Goal: Information Seeking & Learning: Learn about a topic

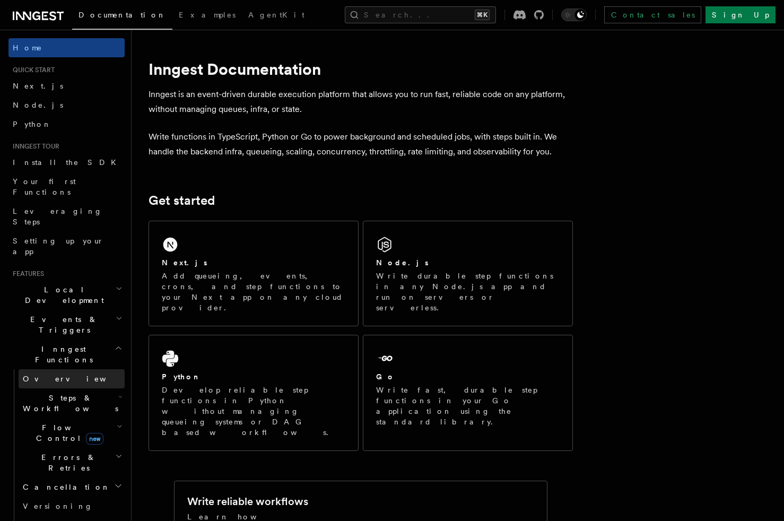
click at [48, 369] on link "Overview" at bounding box center [72, 378] width 106 height 19
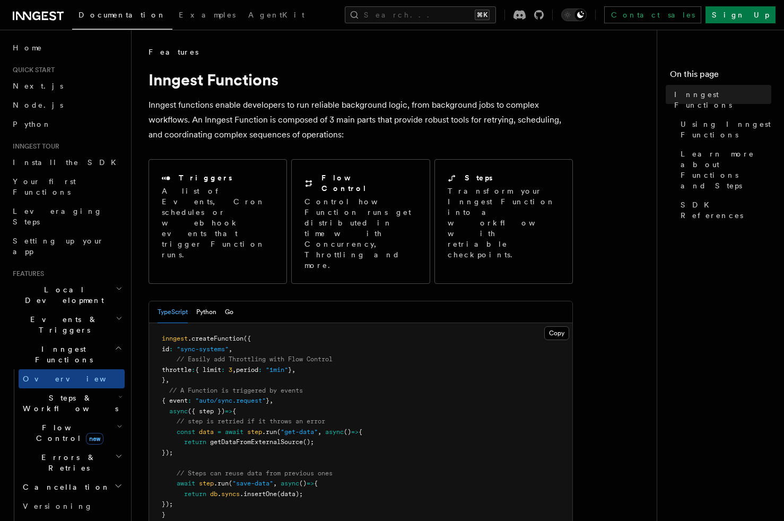
click at [206, 118] on p "Inngest functions enable developers to run reliable background logic, from back…" at bounding box center [361, 120] width 424 height 45
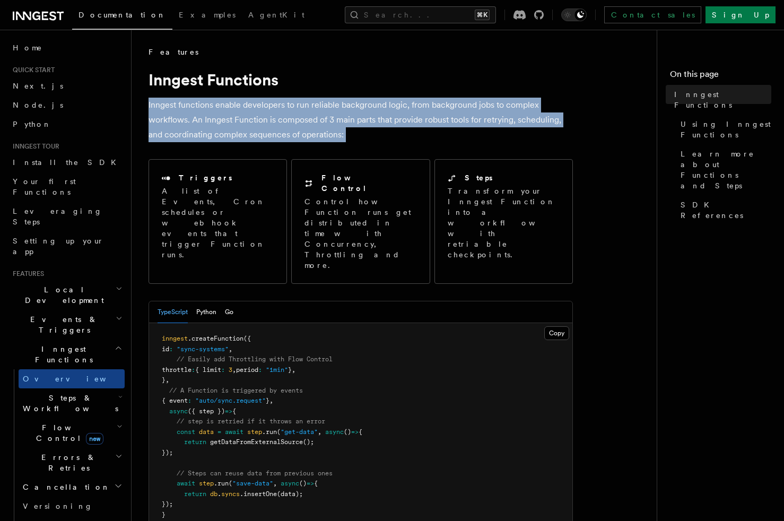
click at [206, 118] on p "Inngest functions enable developers to run reliable background logic, from back…" at bounding box center [361, 120] width 424 height 45
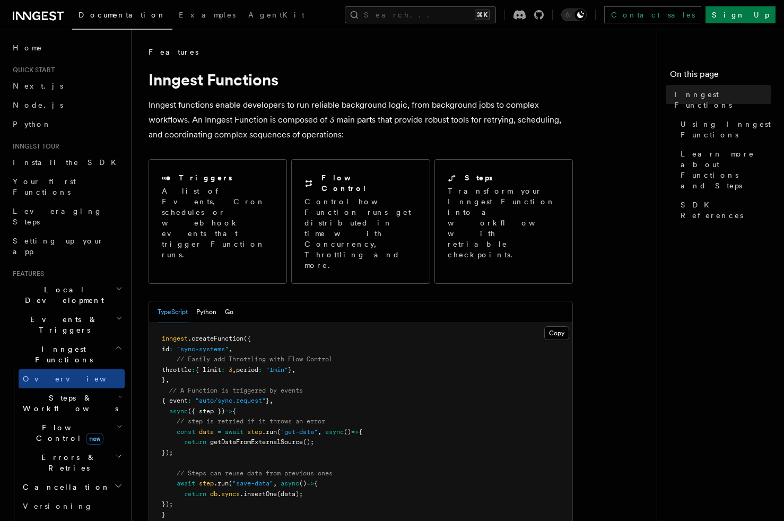
click at [234, 104] on p "Inngest functions enable developers to run reliable background logic, from back…" at bounding box center [361, 120] width 424 height 45
click at [46, 50] on link "Home" at bounding box center [66, 47] width 116 height 19
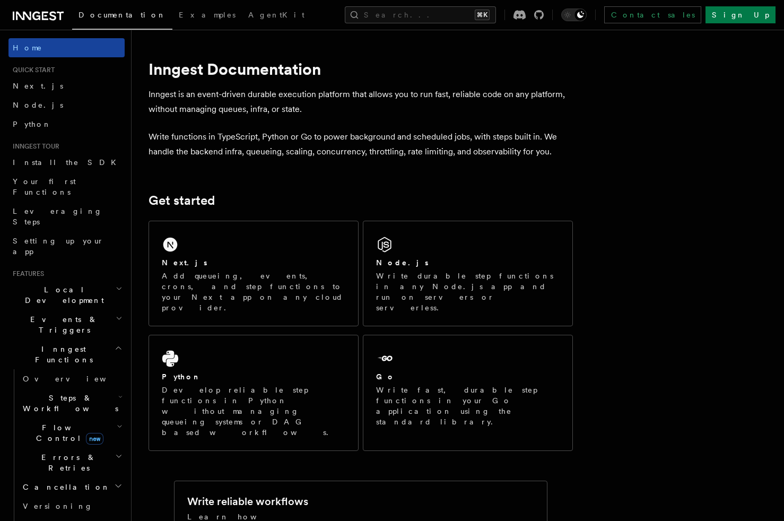
click at [77, 51] on link "Home" at bounding box center [66, 47] width 116 height 19
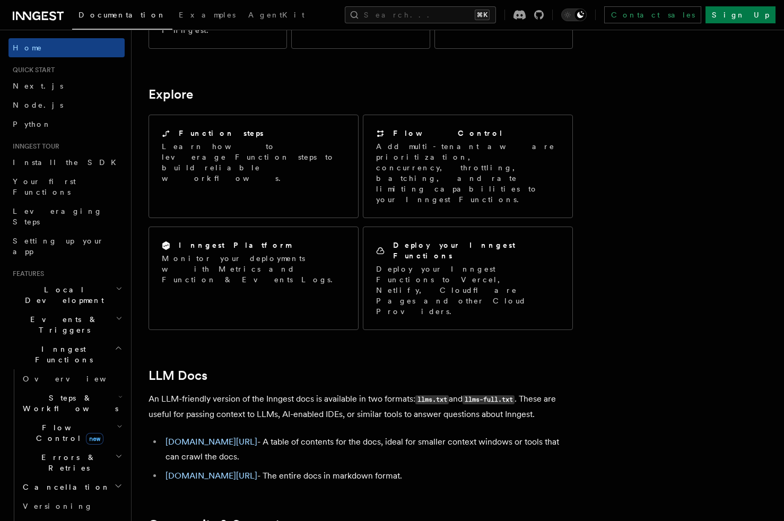
scroll to position [805, 0]
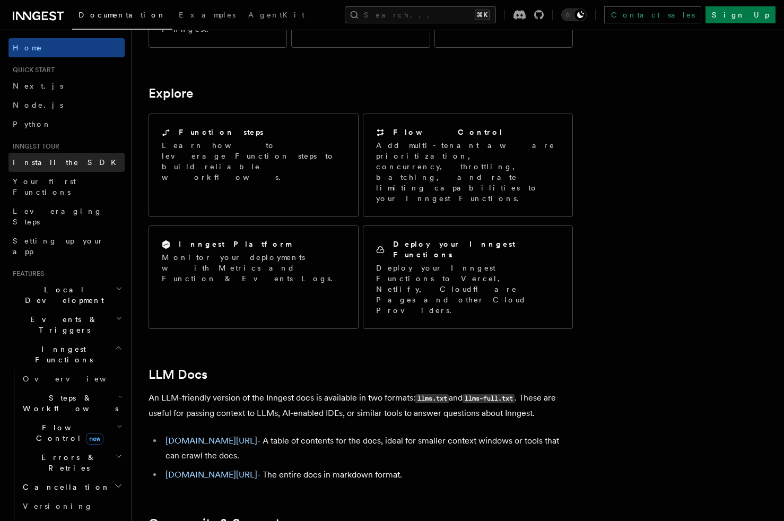
click at [83, 159] on link "Install the SDK" at bounding box center [66, 162] width 116 height 19
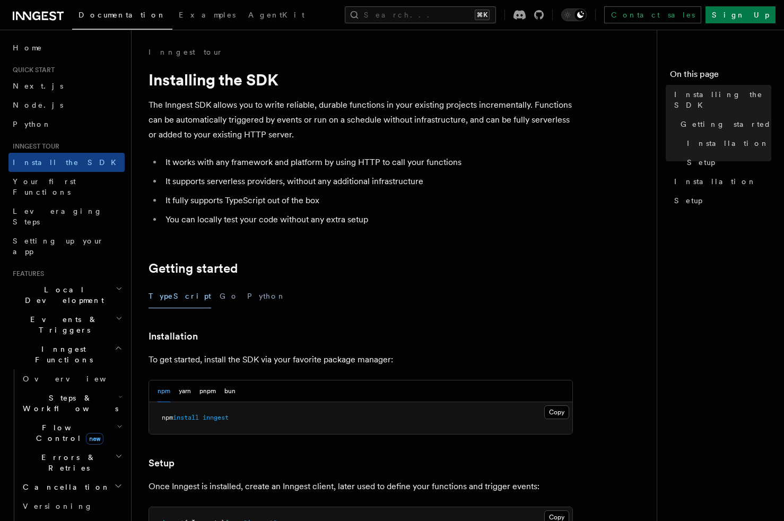
click at [258, 111] on p "The Inngest SDK allows you to write reliable, durable functions in your existin…" at bounding box center [361, 120] width 424 height 45
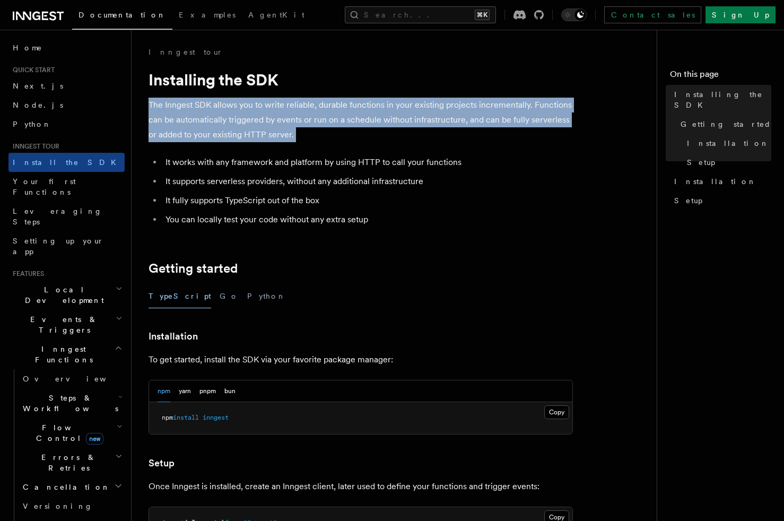
click at [258, 111] on p "The Inngest SDK allows you to write reliable, durable functions in your existin…" at bounding box center [361, 120] width 424 height 45
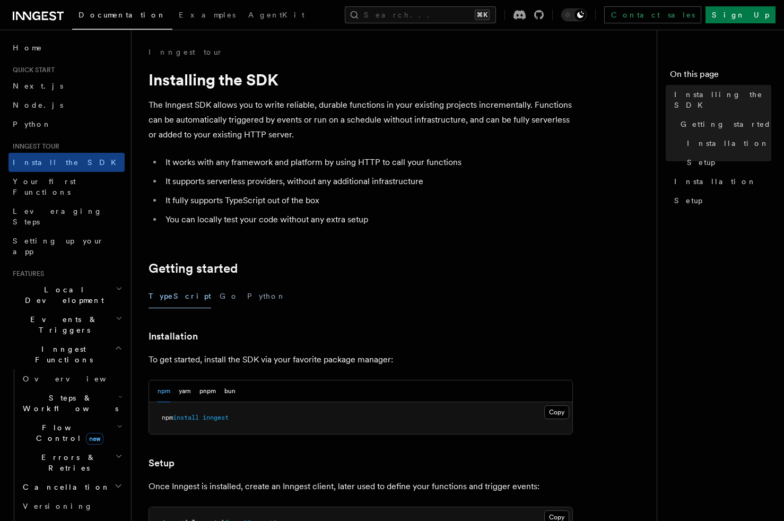
click at [50, 6] on div "Documentation Examples AgentKit Search... ⌘K Contact sales Sign Up" at bounding box center [392, 15] width 784 height 30
click at [57, 18] on icon at bounding box center [38, 16] width 51 height 13
